Goal: Information Seeking & Learning: Understand process/instructions

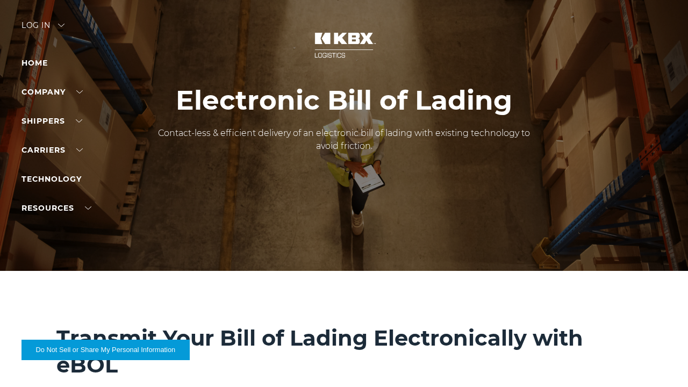
scroll to position [1197, 0]
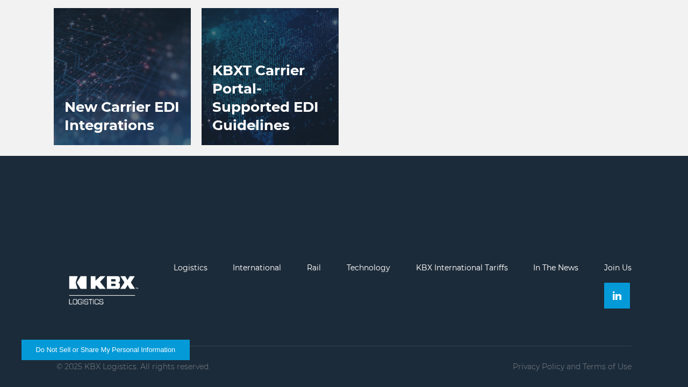
scroll to position [1196, 0]
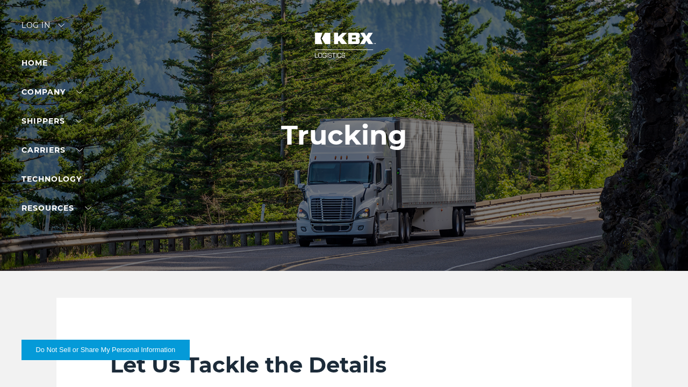
scroll to position [1255, 0]
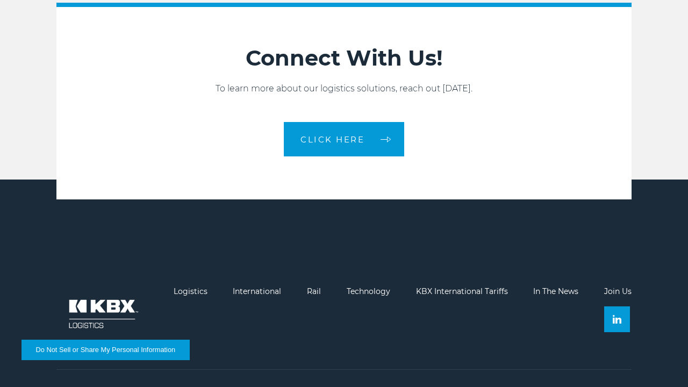
scroll to position [1233, 0]
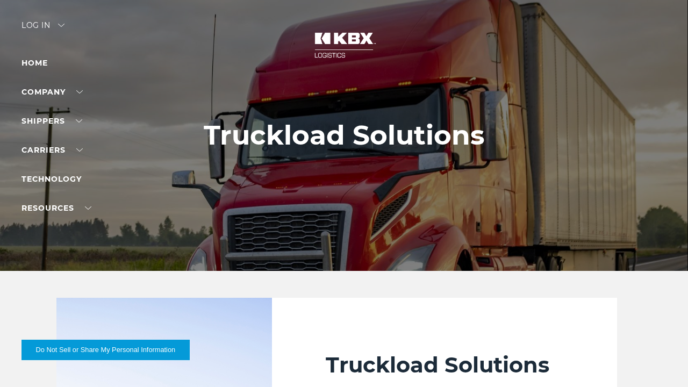
scroll to position [1397, 0]
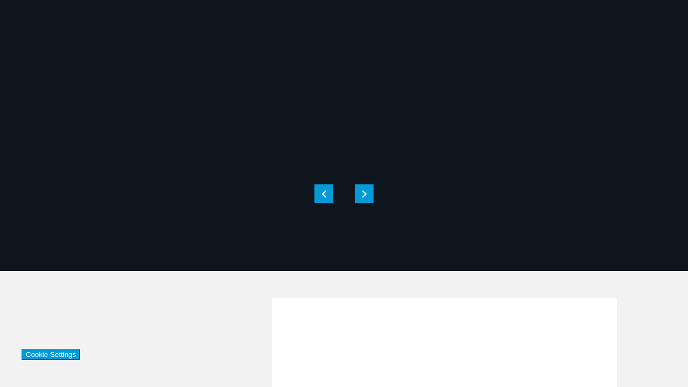
scroll to position [1397, 0]
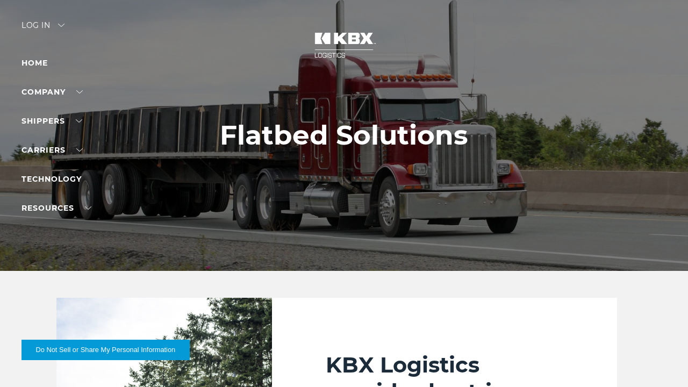
scroll to position [1819, 0]
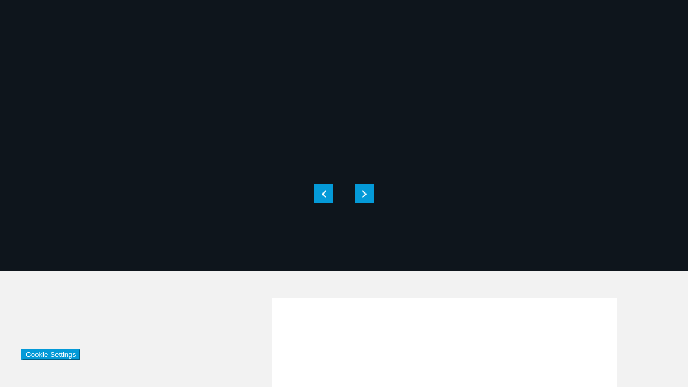
scroll to position [1819, 0]
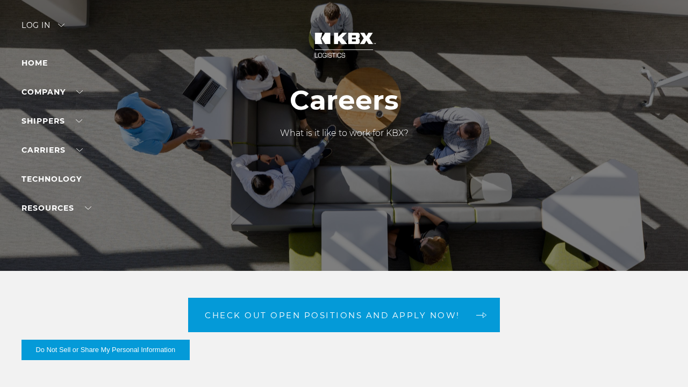
scroll to position [2913, 0]
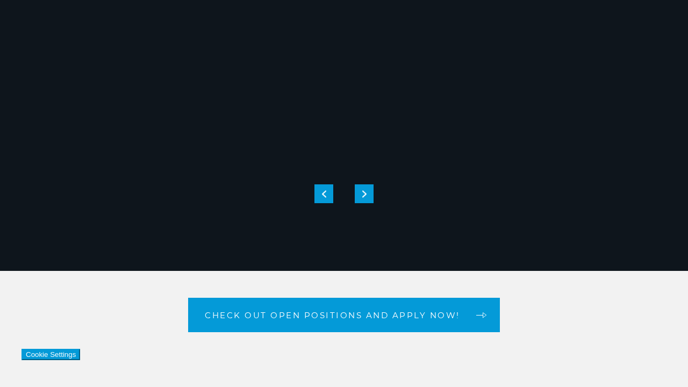
scroll to position [2913, 0]
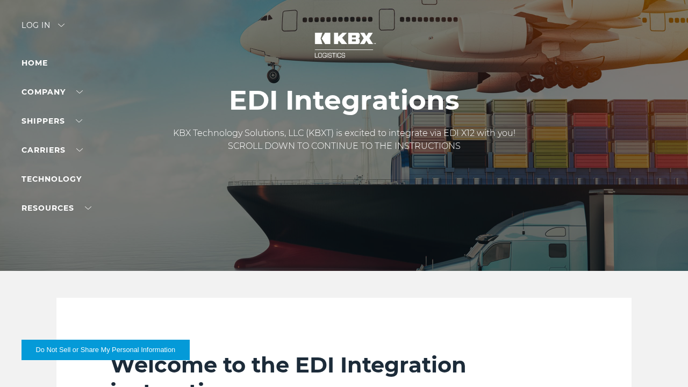
scroll to position [2038, 0]
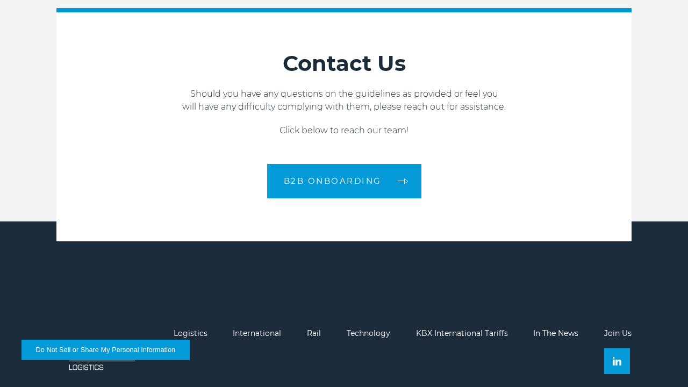
scroll to position [1973, 0]
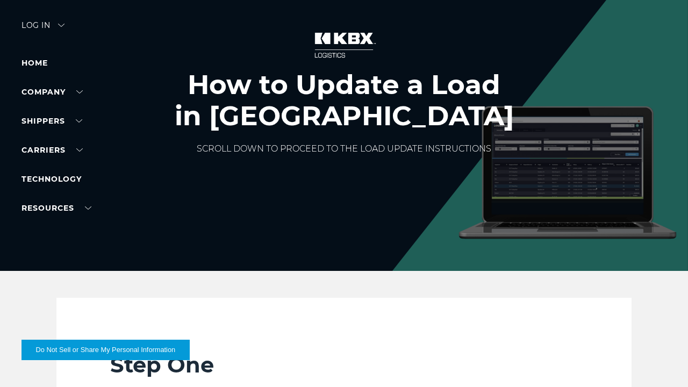
scroll to position [2302, 0]
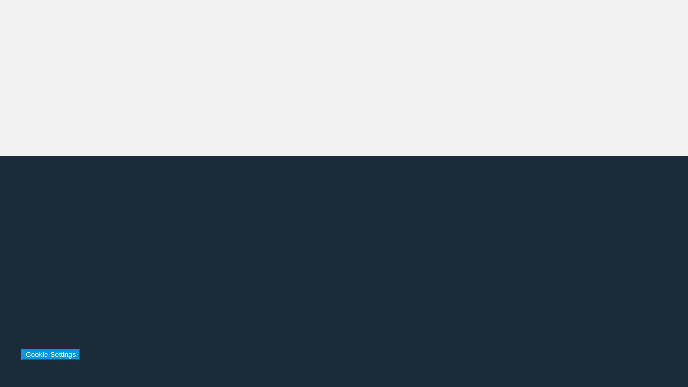
scroll to position [2302, 0]
